Goal: Transaction & Acquisition: Obtain resource

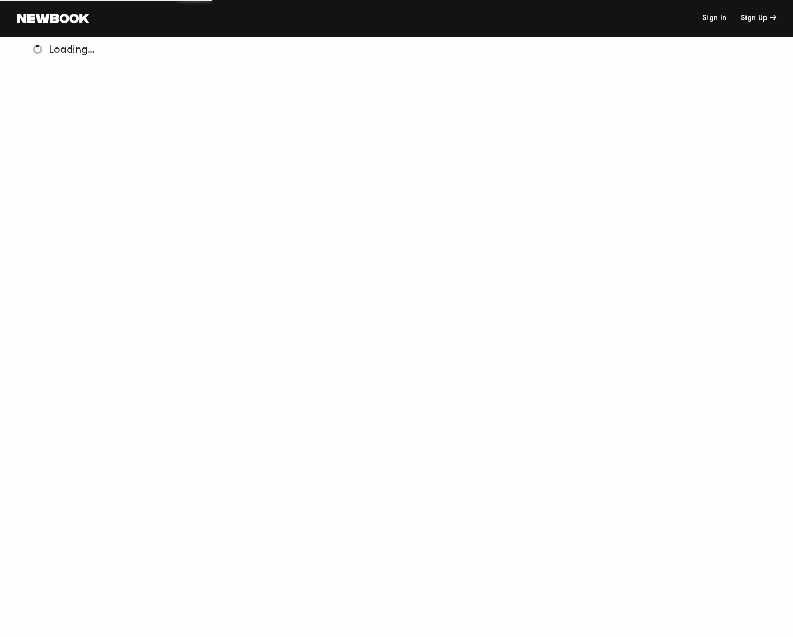
click at [715, 17] on link "Sign In" at bounding box center [714, 18] width 24 height 7
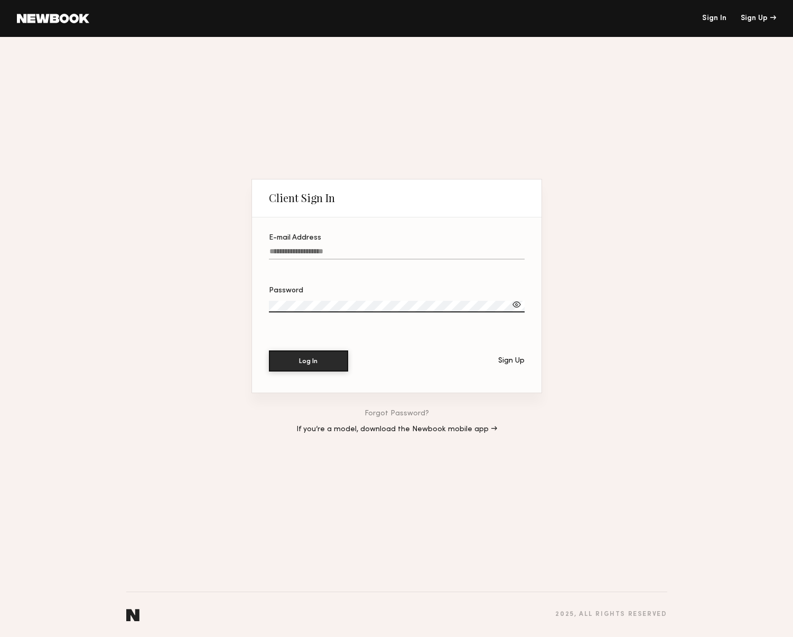
type input "**********"
click at [331, 355] on button "Log In" at bounding box center [308, 360] width 79 height 21
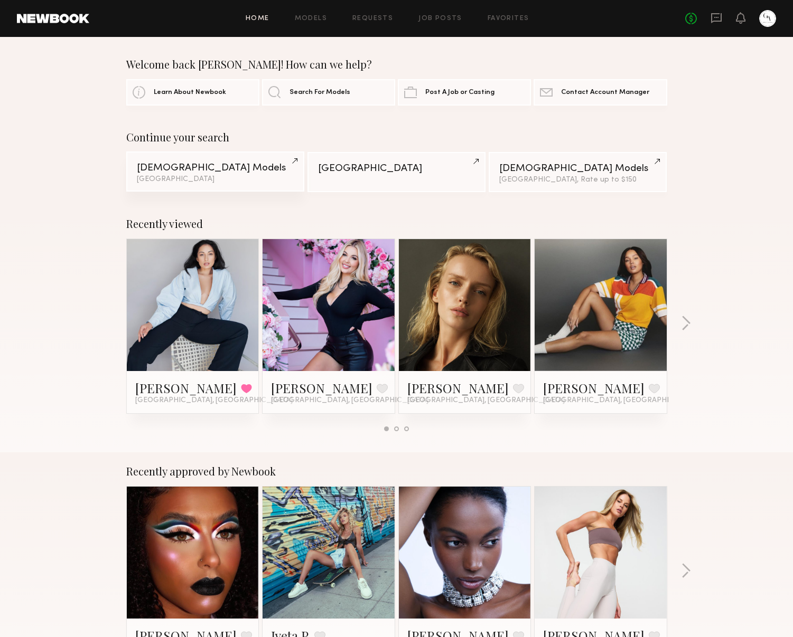
click at [243, 170] on div "Female Models" at bounding box center [215, 168] width 157 height 10
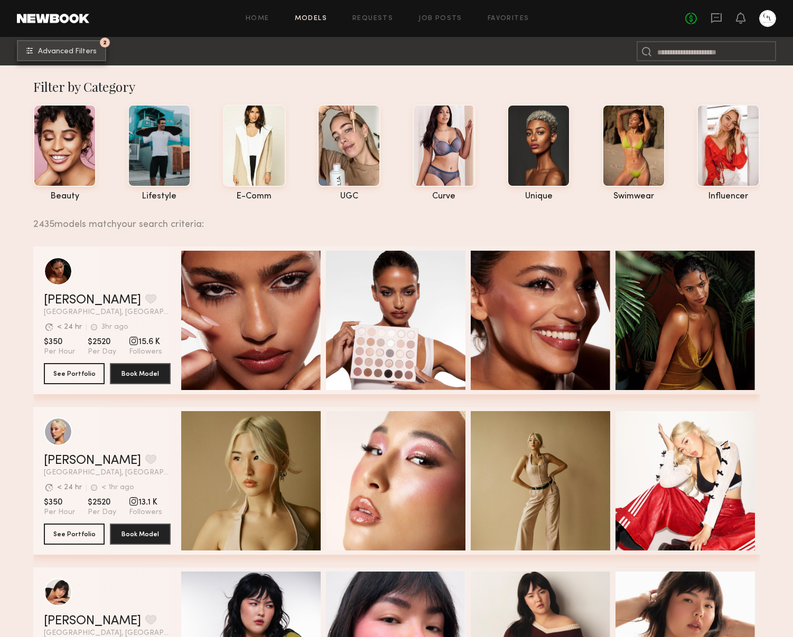
click at [83, 50] on span "Advanced Filters" at bounding box center [67, 51] width 59 height 7
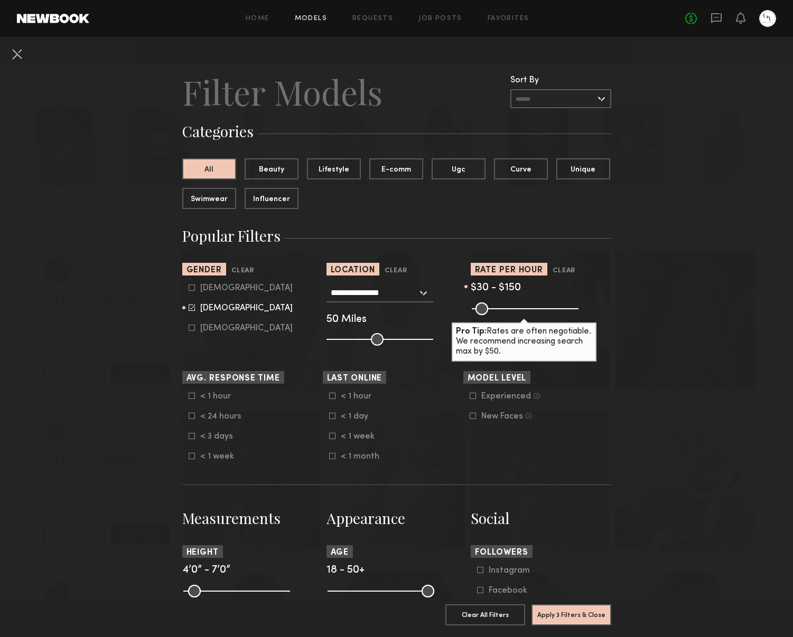
drag, startPoint x: 576, startPoint y: 308, endPoint x: 501, endPoint y: 317, distance: 75.0
type input "***"
click at [501, 315] on input "range" at bounding box center [524, 309] width 107 height 13
drag, startPoint x: 590, startPoint y: 615, endPoint x: 628, endPoint y: 596, distance: 42.5
click at [590, 615] on button "Apply 3 Filters & Close" at bounding box center [571, 614] width 80 height 21
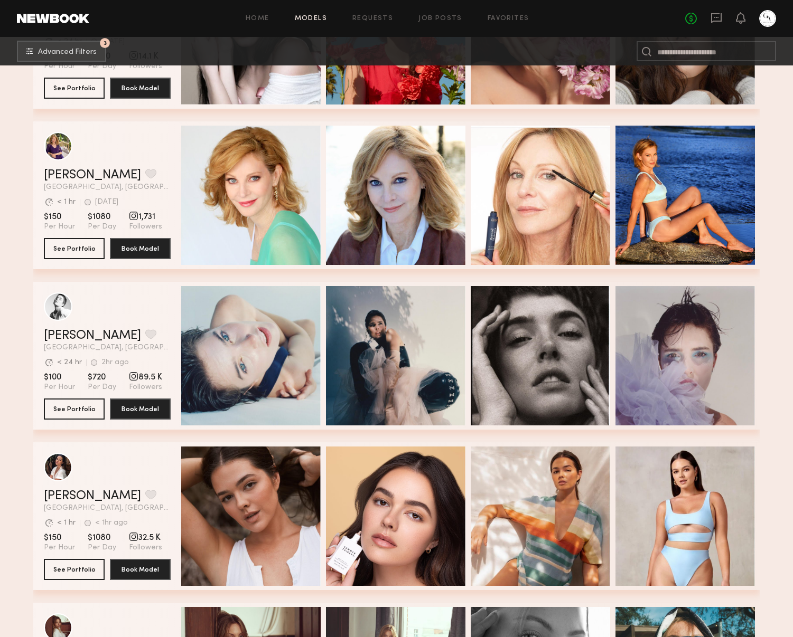
scroll to position [15045, 0]
